Goal: Find specific page/section: Find specific page/section

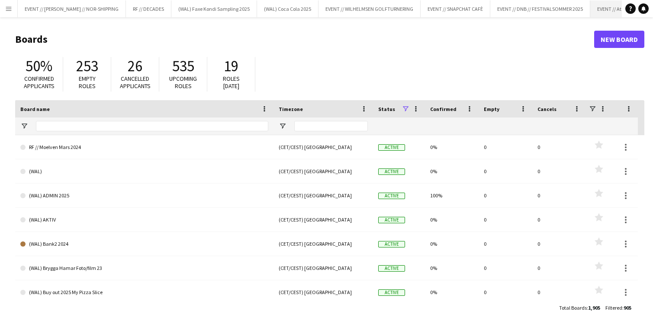
click at [601, 6] on button "EVENT // Atea // TP2B Close" at bounding box center [620, 8] width 61 height 17
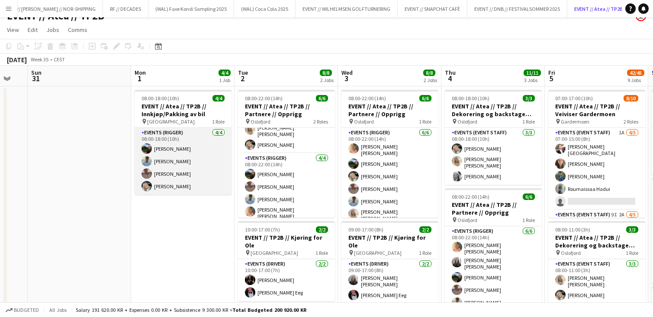
scroll to position [3, 0]
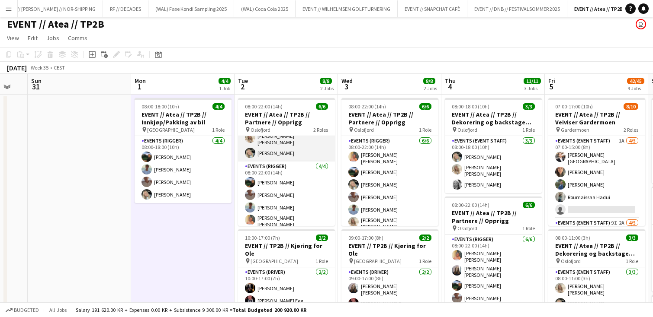
scroll to position [0, 0]
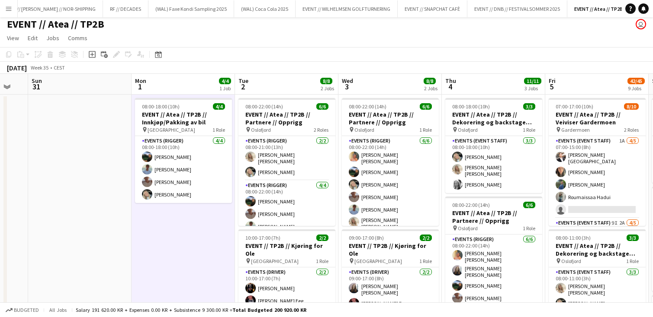
click at [251, 62] on div "[DATE] Week 35 • CEST" at bounding box center [326, 68] width 653 height 12
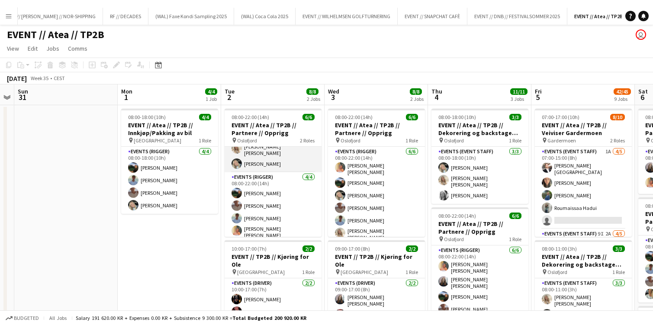
scroll to position [0, 0]
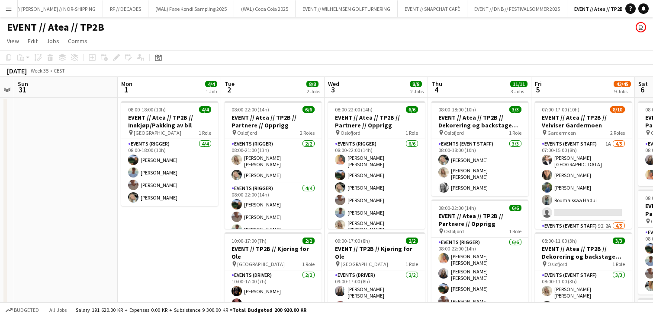
click at [224, 45] on app-page-menu "View Day view expanded Day view collapsed Month view Date picker Jump to [DATE]…" at bounding box center [326, 42] width 653 height 16
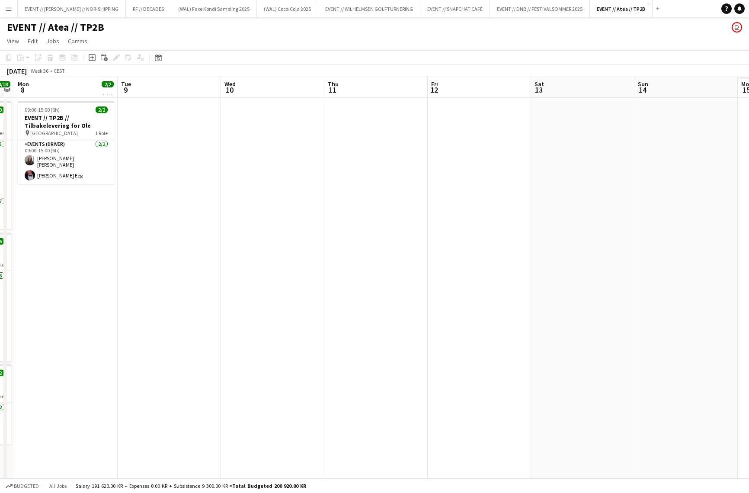
scroll to position [0, 399]
